Goal: Information Seeking & Learning: Understand process/instructions

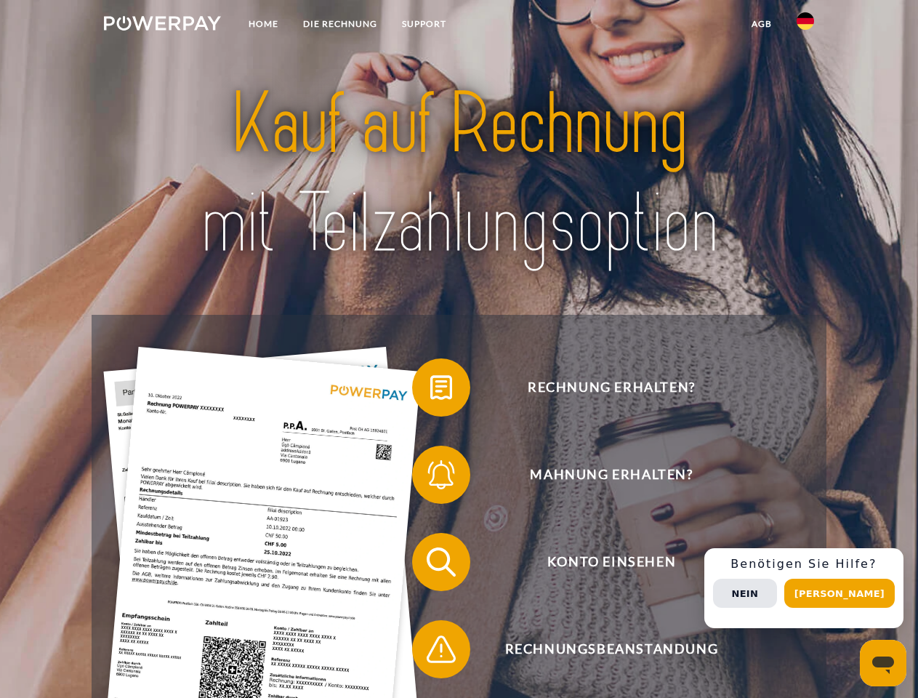
click at [162, 25] on img at bounding box center [162, 23] width 117 height 15
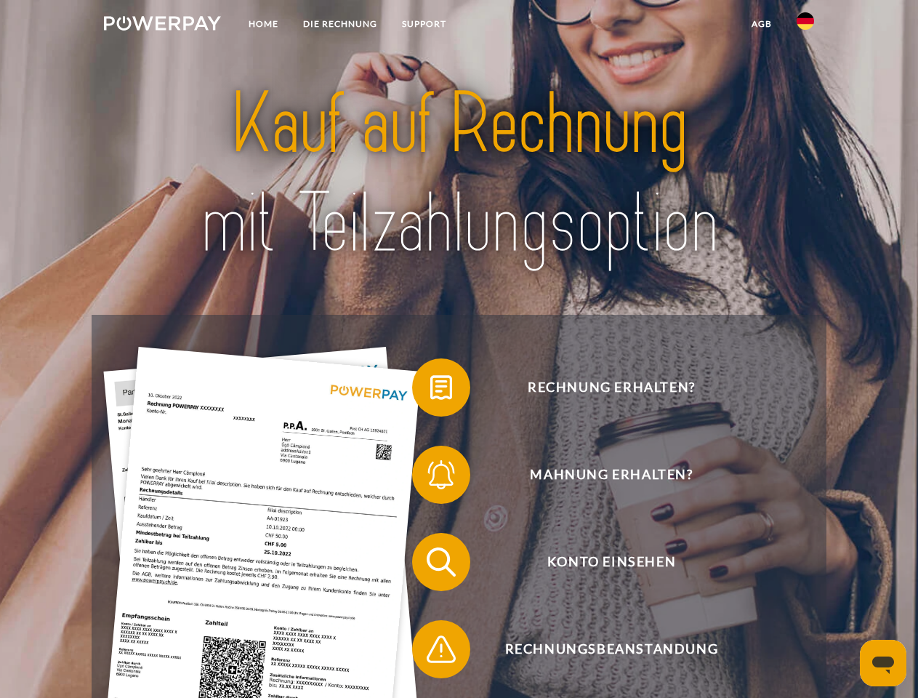
click at [806, 25] on img at bounding box center [805, 20] width 17 height 17
click at [761, 24] on link "agb" at bounding box center [761, 24] width 45 height 26
click at [430, 390] on span at bounding box center [419, 387] width 73 height 73
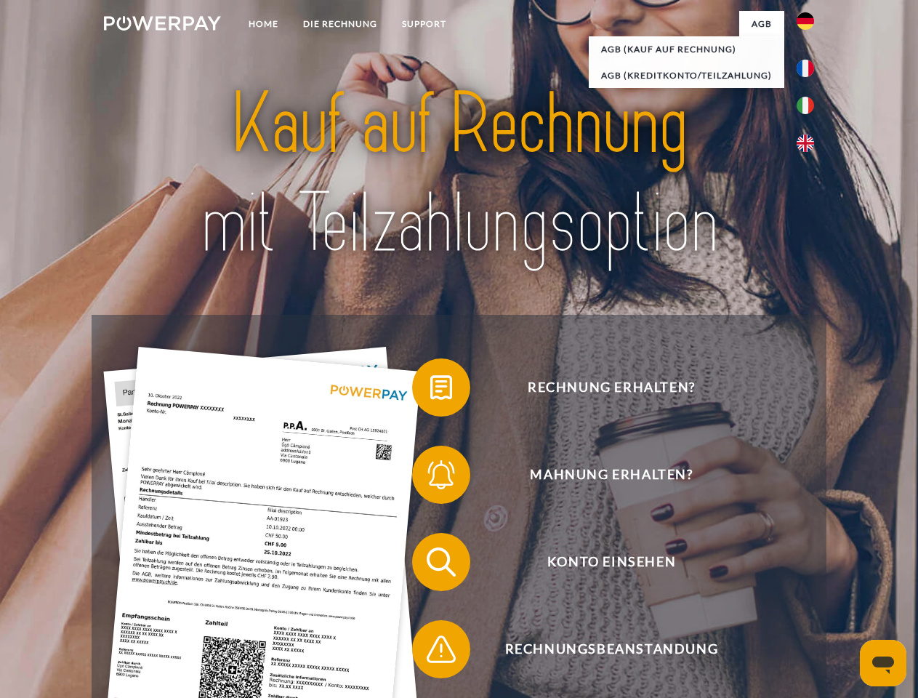
click at [430, 478] on div "Rechnung erhalten? Mahnung erhalten? Konto einsehen" at bounding box center [459, 606] width 734 height 582
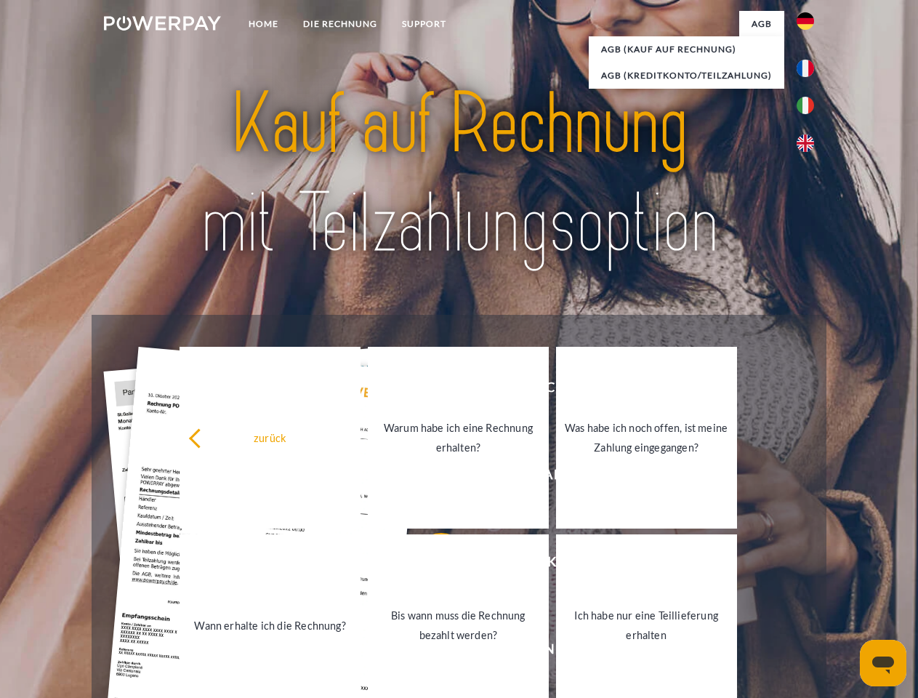
click at [430, 565] on link "Bis wann muss die Rechnung bezahlt werden?" at bounding box center [458, 625] width 181 height 182
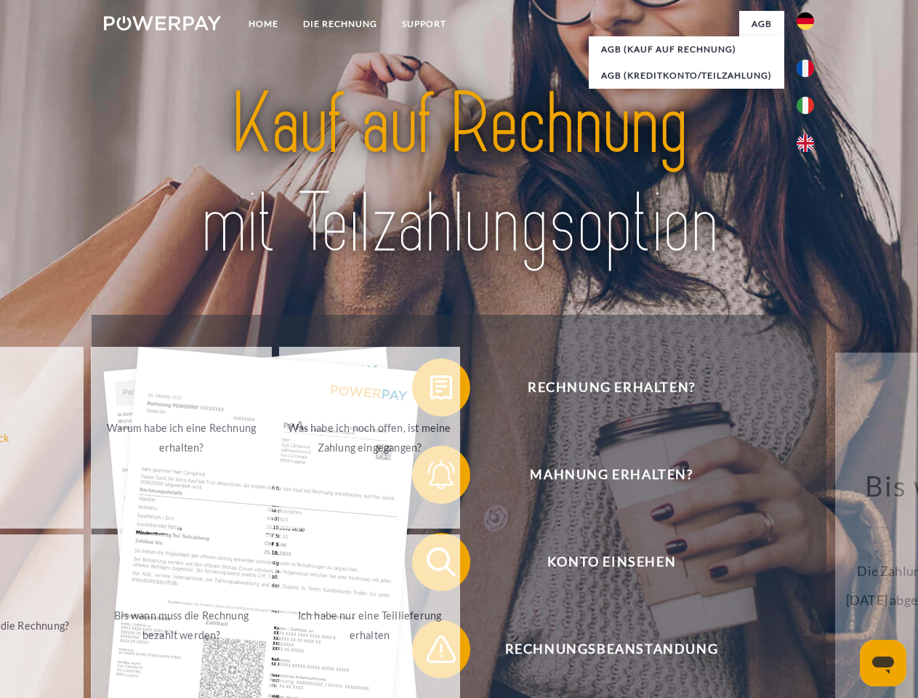
click at [430, 652] on div "zurück Warum habe ich eine Rechnung erhalten? Was habe ich noch offen, ist mein…" at bounding box center [182, 531] width 587 height 375
click at [809, 588] on div "Rechnung erhalten? Mahnung erhalten? Konto einsehen" at bounding box center [459, 606] width 734 height 582
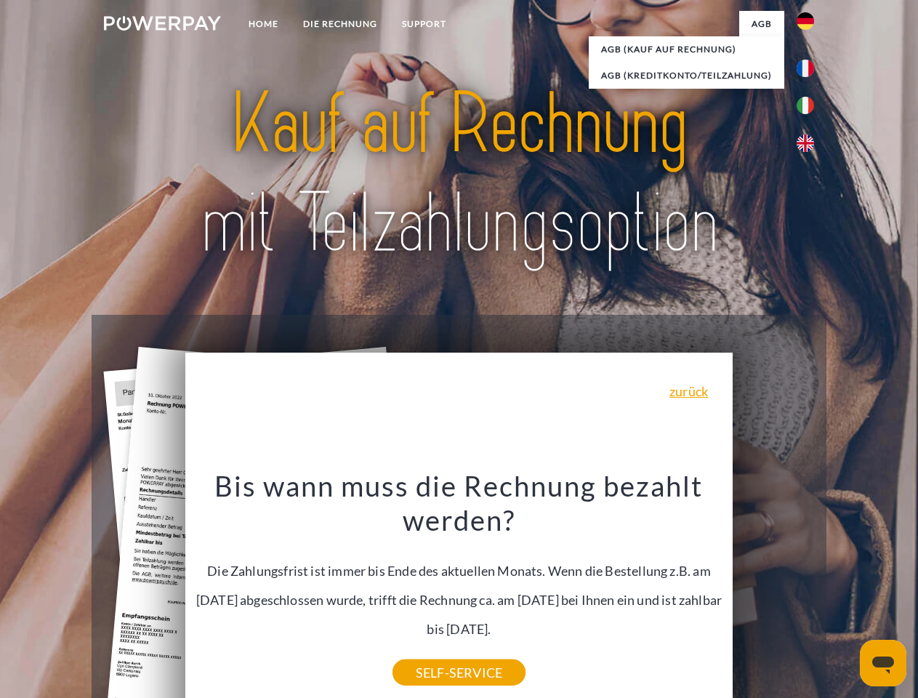
click at [774, 591] on span "Konto einsehen" at bounding box center [611, 562] width 356 height 58
click at [845, 593] on header "Home DIE RECHNUNG SUPPORT" at bounding box center [459, 502] width 918 height 1004
